Goal: Task Accomplishment & Management: Use online tool/utility

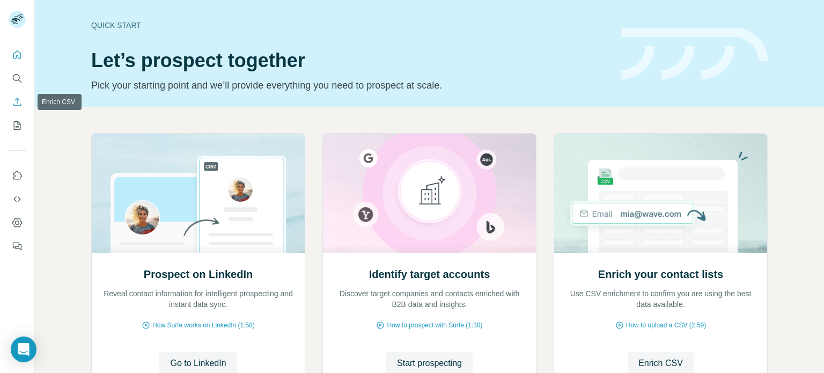
click at [14, 101] on icon "Enrich CSV" at bounding box center [17, 102] width 11 height 11
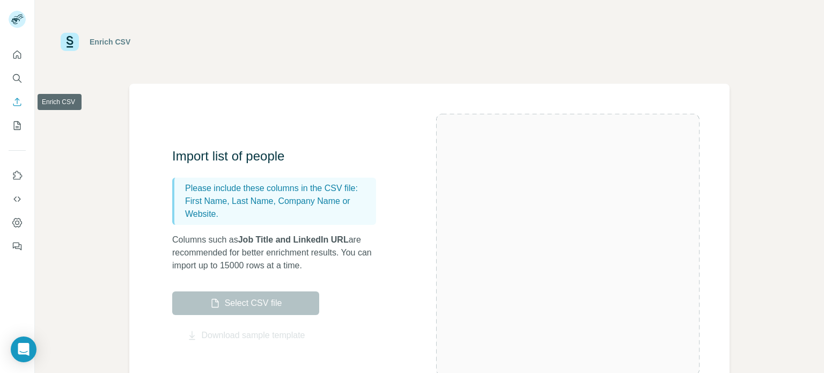
click at [14, 101] on icon "Enrich CSV" at bounding box center [17, 102] width 11 height 11
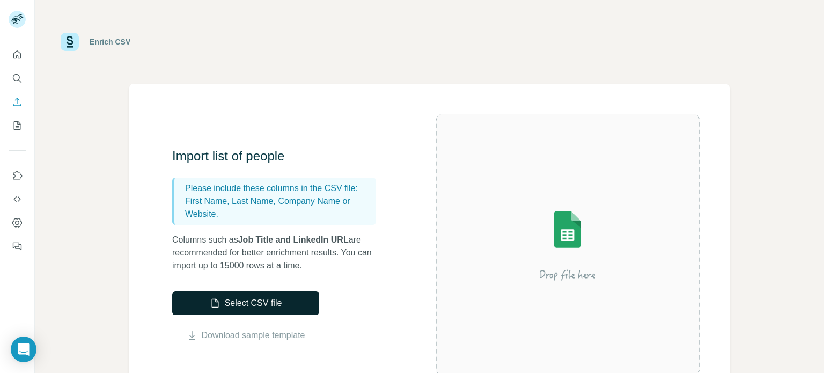
click at [215, 300] on icon "button" at bounding box center [215, 303] width 11 height 11
click at [282, 301] on button "Select CSV file" at bounding box center [245, 303] width 147 height 24
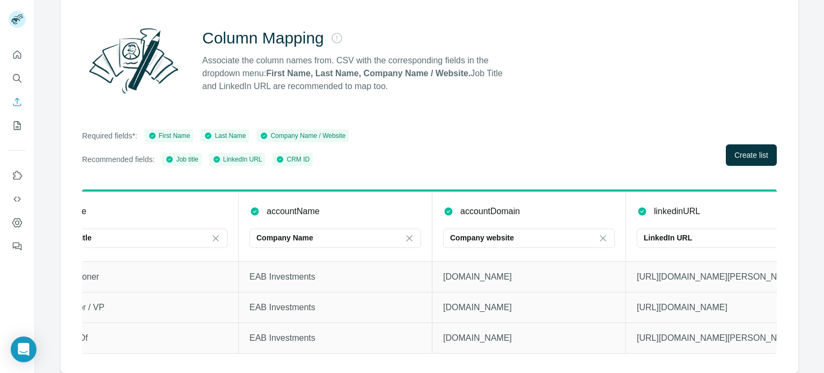
scroll to position [0, 635]
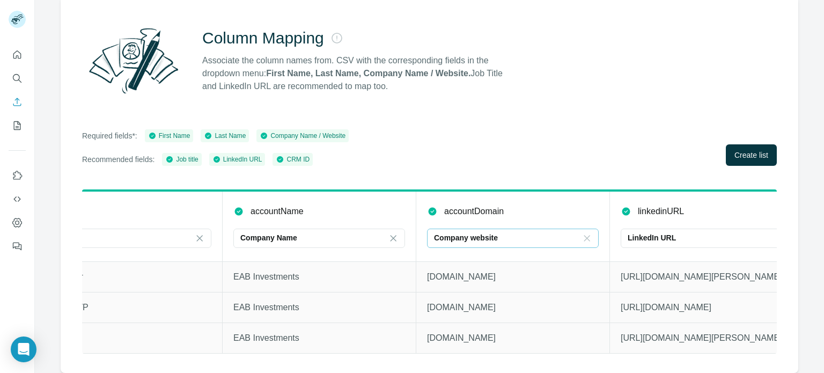
click at [588, 235] on icon at bounding box center [587, 238] width 6 height 6
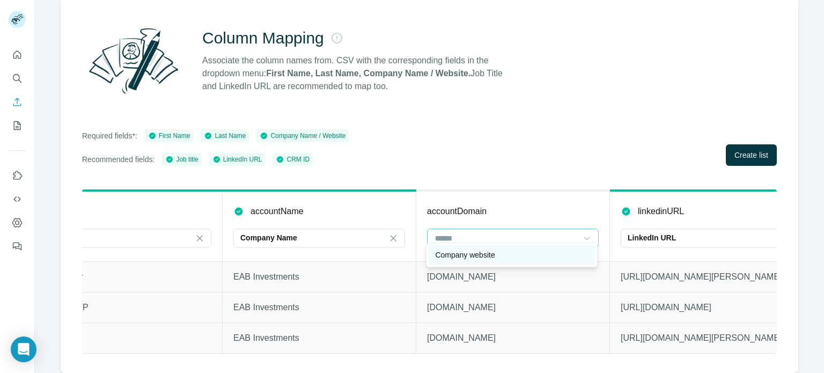
click at [458, 257] on p "Company website" at bounding box center [465, 254] width 60 height 11
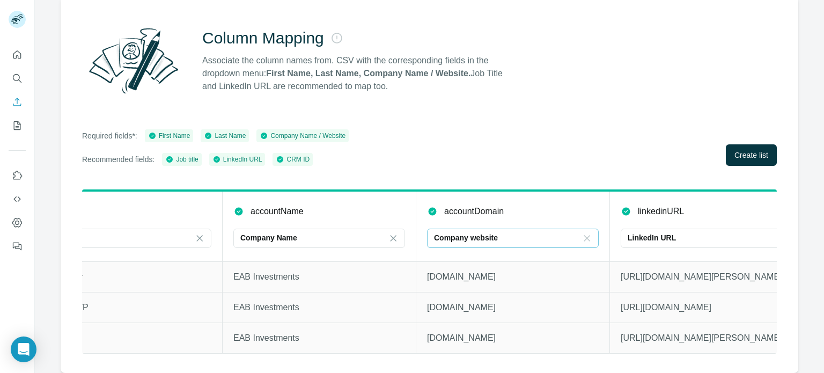
click at [588, 233] on icon at bounding box center [586, 238] width 11 height 11
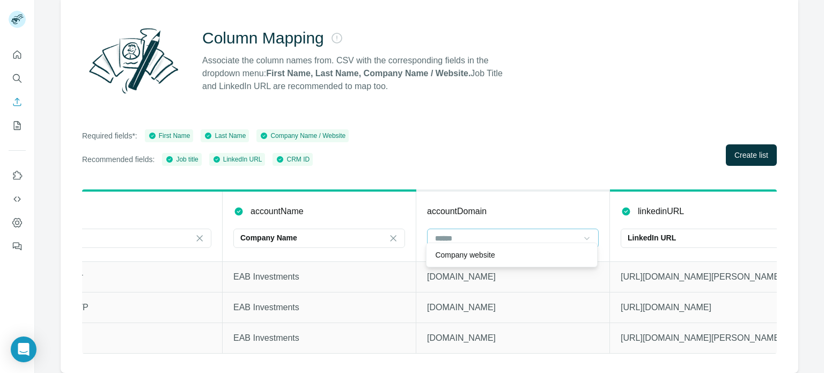
click at [544, 205] on div "accountDomain" at bounding box center [513, 211] width 172 height 13
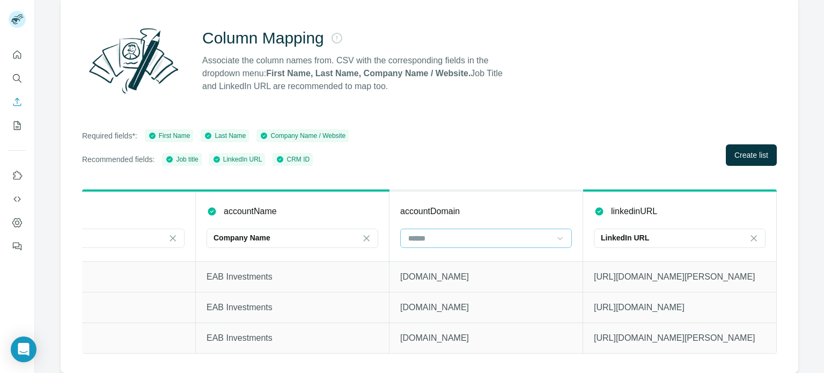
scroll to position [0, 668]
click at [746, 150] on span "Create list" at bounding box center [751, 155] width 34 height 11
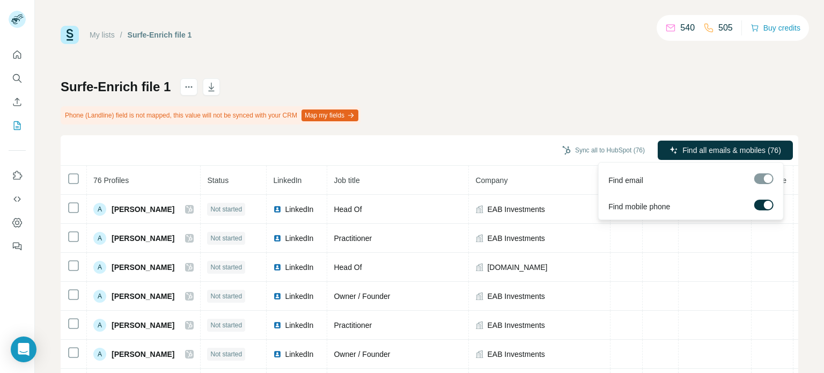
click at [765, 179] on div at bounding box center [763, 178] width 19 height 11
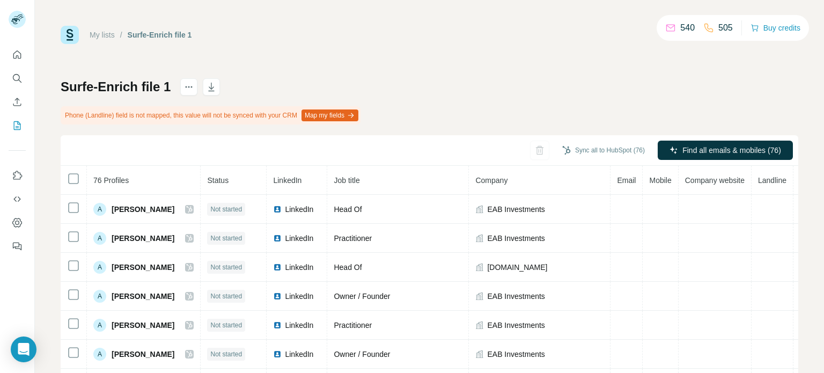
click at [345, 113] on button "Map my fields" at bounding box center [329, 115] width 57 height 12
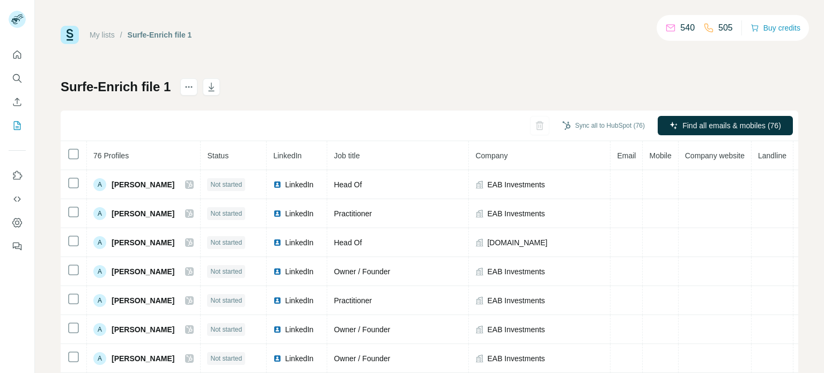
click at [506, 55] on div "My lists / Surfe-Enrich file 1 540 505 Buy credits Surfe-Enrich file 1 Sync all…" at bounding box center [429, 225] width 737 height 399
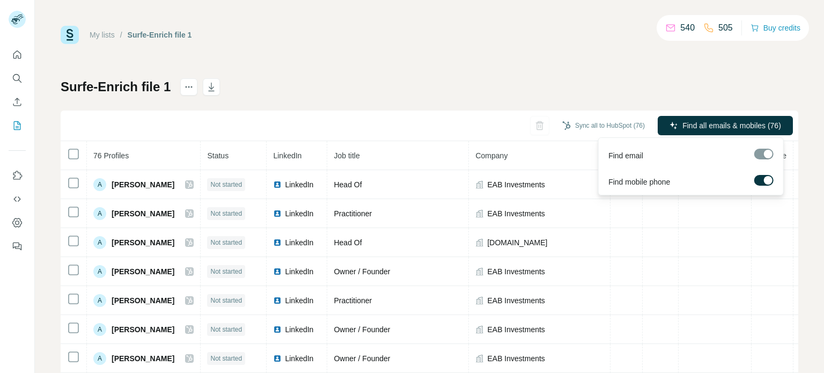
click at [765, 154] on div at bounding box center [763, 154] width 19 height 11
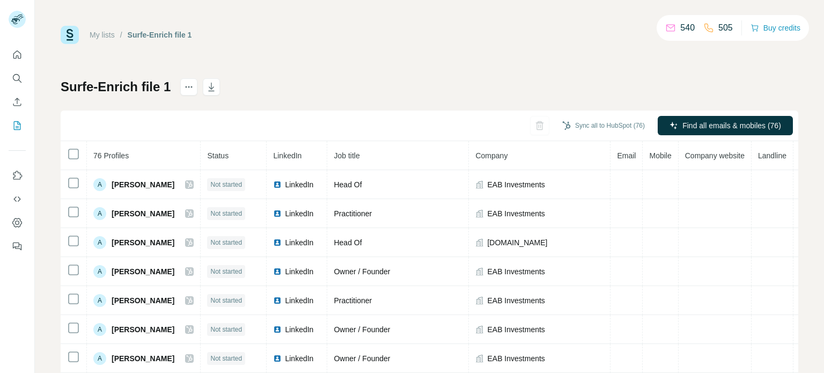
click at [340, 77] on div "My lists / Surfe-Enrich file 1 540 505 Buy credits Surfe-Enrich file 1 Sync all…" at bounding box center [429, 225] width 737 height 399
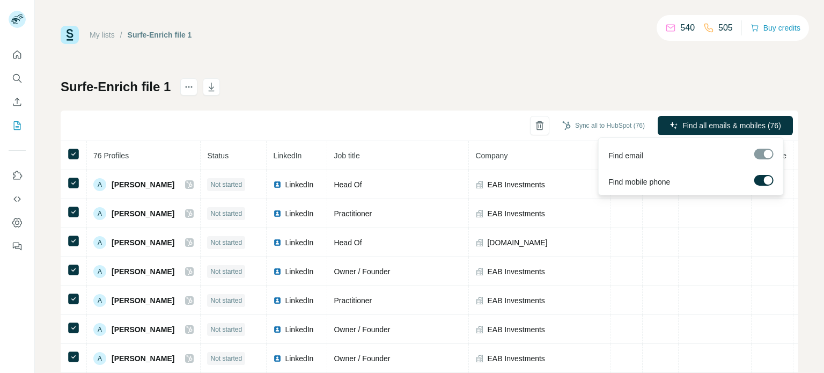
click at [763, 157] on div at bounding box center [763, 154] width 19 height 11
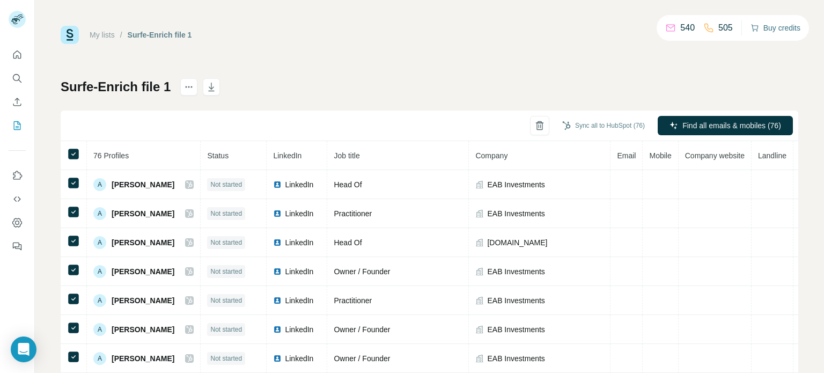
click at [765, 27] on button "Buy credits" at bounding box center [775, 27] width 50 height 15
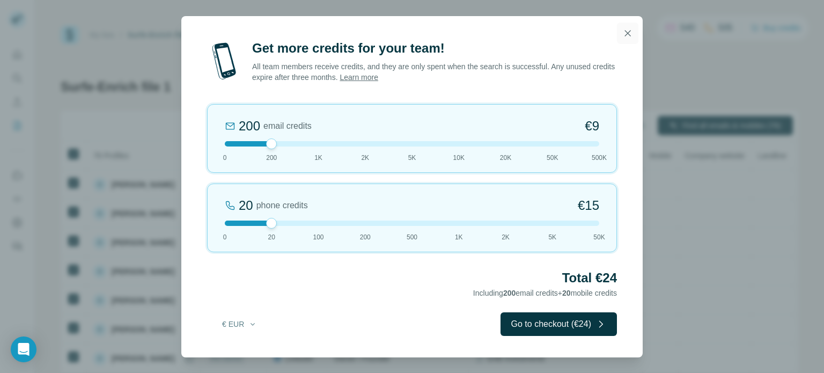
click at [629, 32] on icon "button" at bounding box center [627, 33] width 11 height 11
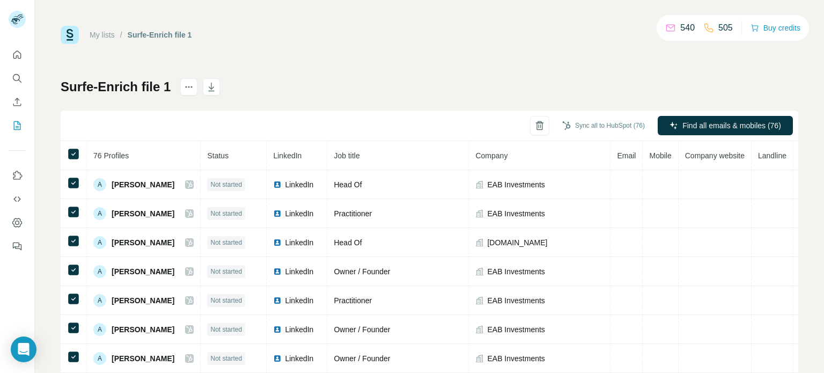
click at [596, 68] on div "My lists / Surfe-Enrich file 1 540 505 Buy credits Surfe-Enrich file 1 Sync all…" at bounding box center [429, 225] width 737 height 399
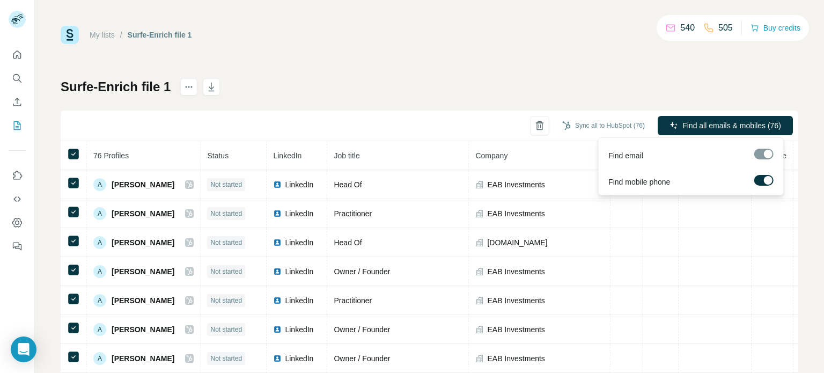
click at [631, 156] on span "Find email" at bounding box center [625, 155] width 35 height 11
click at [632, 186] on span "Find mobile phone" at bounding box center [639, 181] width 62 height 11
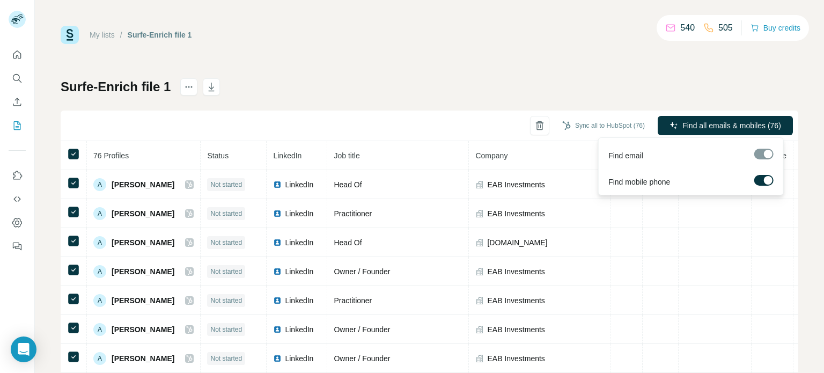
click at [762, 180] on label at bounding box center [763, 180] width 19 height 11
click at [762, 180] on div at bounding box center [759, 180] width 9 height 9
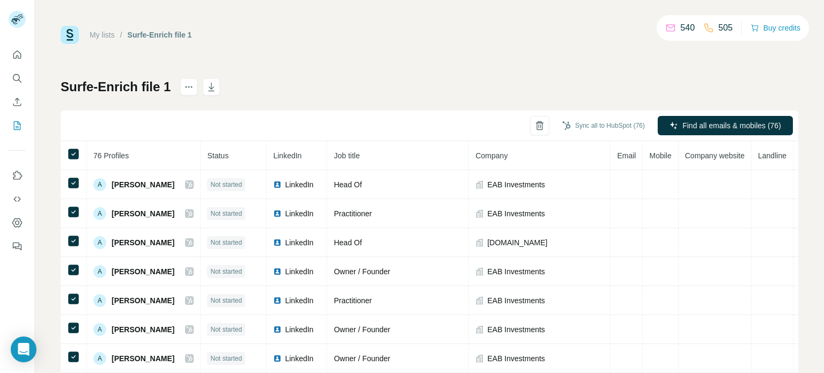
click at [543, 160] on th "Company" at bounding box center [540, 155] width 142 height 29
click at [550, 58] on div "My lists / Surfe-Enrich file 1 540 505 Buy credits Surfe-Enrich file 1 Sync all…" at bounding box center [429, 225] width 737 height 399
